Goal: Information Seeking & Learning: Check status

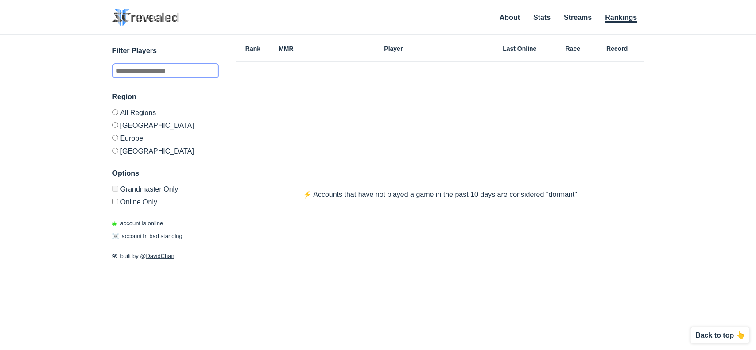
click at [146, 70] on input "text" at bounding box center [166, 70] width 106 height 15
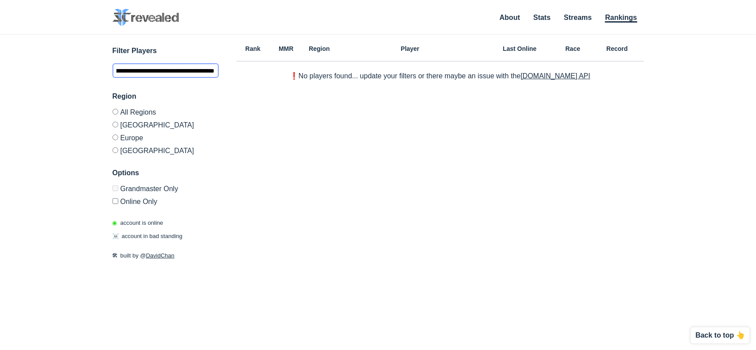
type input "**********"
click at [358, 101] on div "Rank MMR Region Player Last Online Race Record ❗️No players found... update you…" at bounding box center [441, 159] width 408 height 249
click at [144, 11] on img at bounding box center [146, 17] width 66 height 17
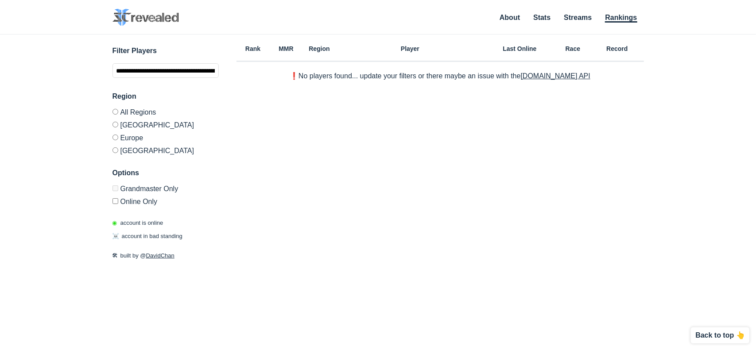
click at [293, 175] on div "Rank MMR Region Player Last Online Race Record ❗️No players found... update you…" at bounding box center [441, 159] width 408 height 249
click at [144, 42] on div "**********" at bounding box center [166, 182] width 106 height 294
click at [144, 20] on img at bounding box center [146, 17] width 66 height 17
drag, startPoint x: 132, startPoint y: 26, endPoint x: 166, endPoint y: 24, distance: 34.2
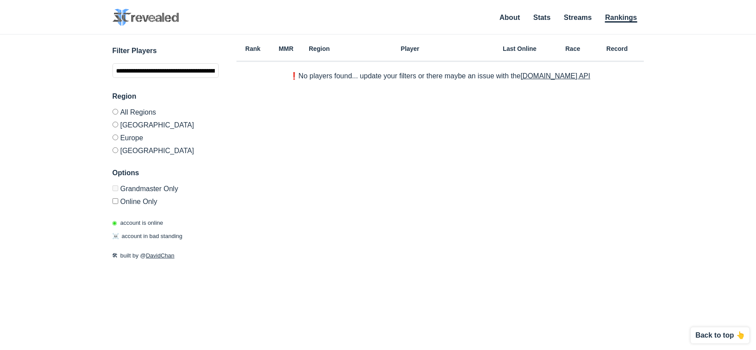
click at [166, 24] on img at bounding box center [146, 17] width 66 height 17
drag, startPoint x: 121, startPoint y: 138, endPoint x: 132, endPoint y: 117, distance: 23.2
click at [121, 138] on label "Europe" at bounding box center [166, 137] width 106 height 13
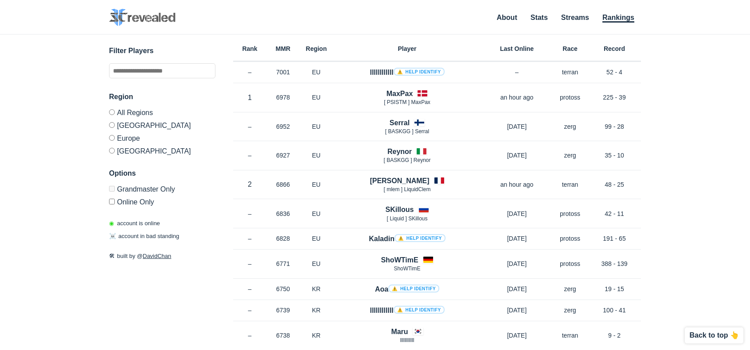
click at [128, 139] on label "Europe" at bounding box center [162, 138] width 106 height 13
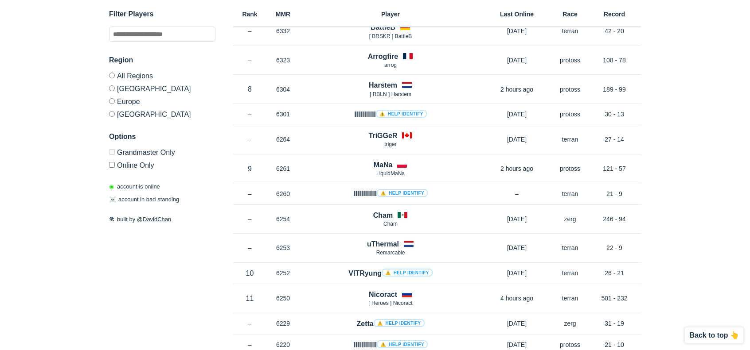
scroll to position [1019, 0]
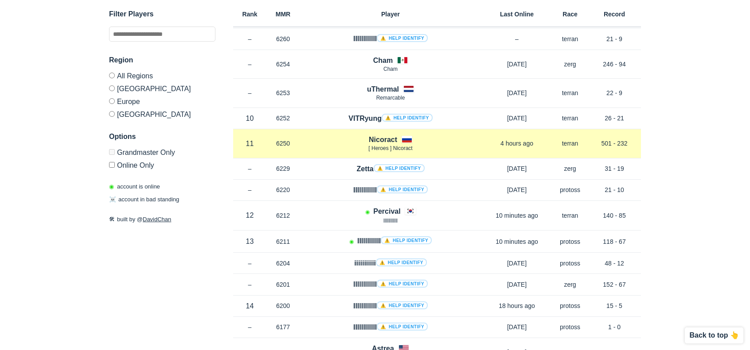
drag, startPoint x: 477, startPoint y: 130, endPoint x: 470, endPoint y: 109, distance: 22.4
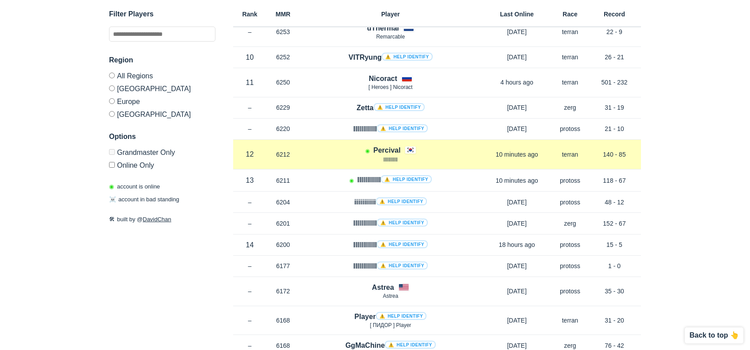
scroll to position [1062, 0]
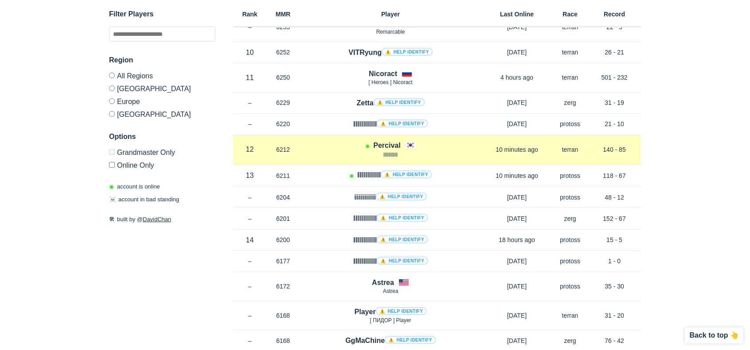
drag, startPoint x: 470, startPoint y: 109, endPoint x: 464, endPoint y: 142, distance: 33.7
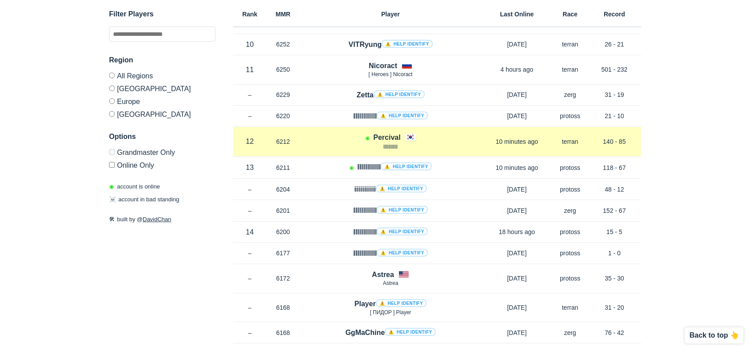
drag, startPoint x: 484, startPoint y: 137, endPoint x: 479, endPoint y: 153, distance: 16.3
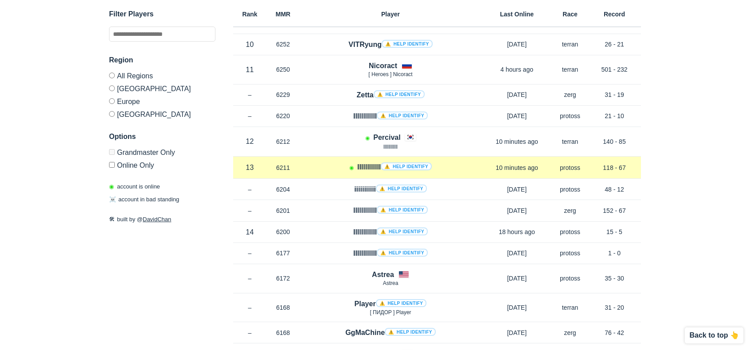
scroll to position [1069, 0]
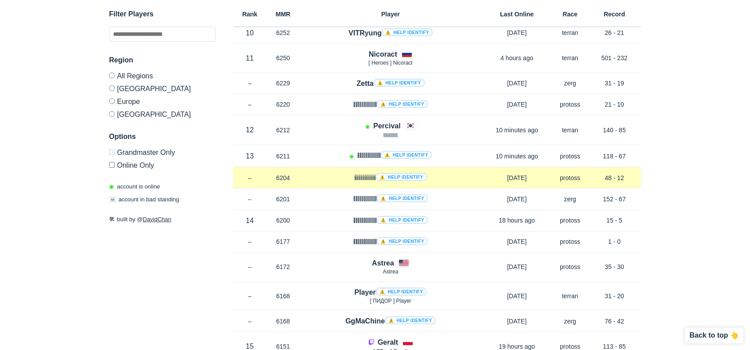
drag, startPoint x: 441, startPoint y: 152, endPoint x: 453, endPoint y: 172, distance: 23.4
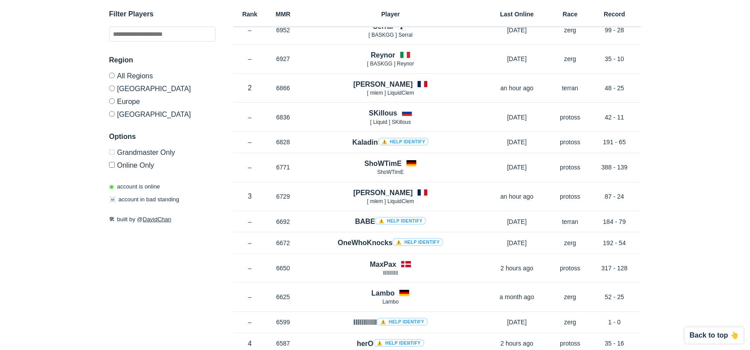
scroll to position [0, 0]
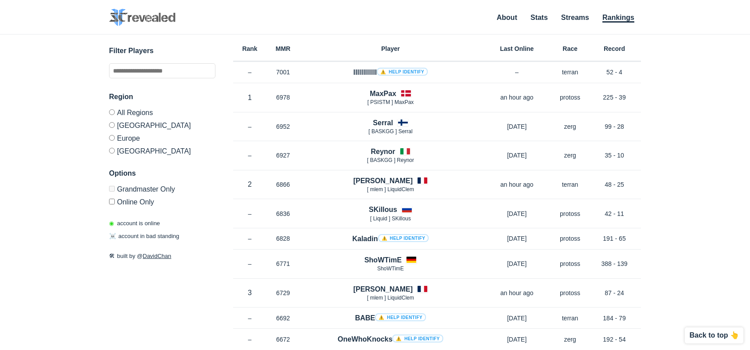
drag, startPoint x: 474, startPoint y: 111, endPoint x: 452, endPoint y: -54, distance: 166.3
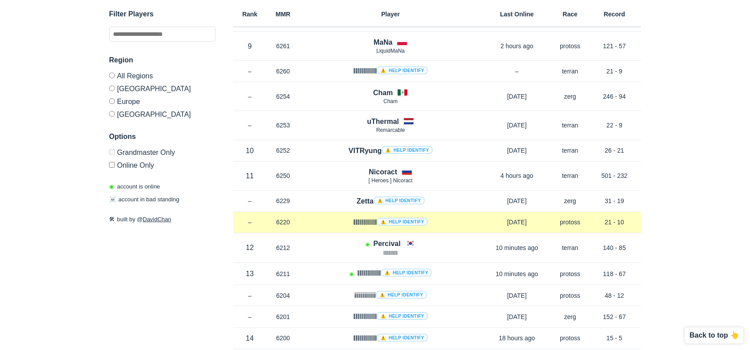
scroll to position [981, 0]
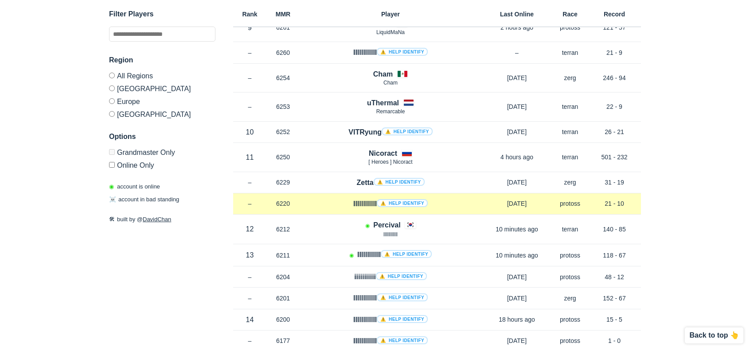
drag, startPoint x: 462, startPoint y: 193, endPoint x: 456, endPoint y: 229, distance: 36.8
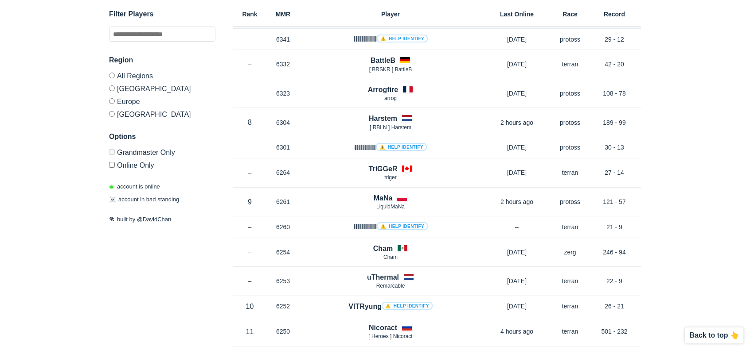
scroll to position [495, 0]
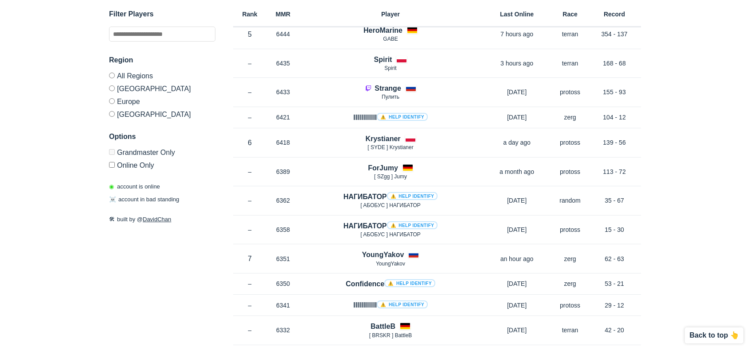
drag, startPoint x: 680, startPoint y: 102, endPoint x: 555, endPoint y: -54, distance: 199.7
